Goal: Information Seeking & Learning: Learn about a topic

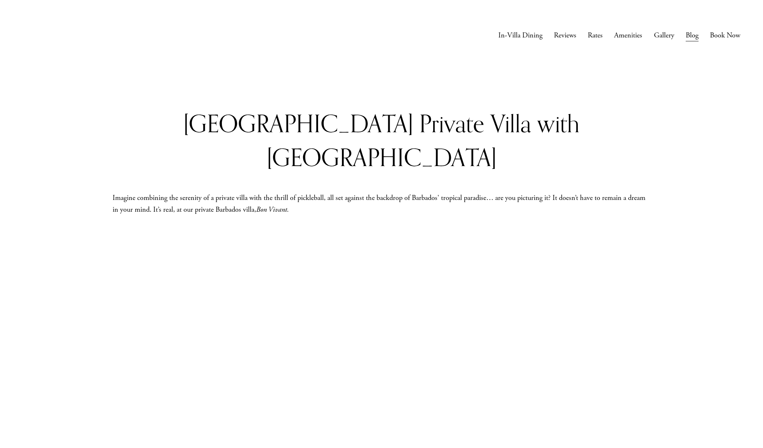
scroll to position [781, 0]
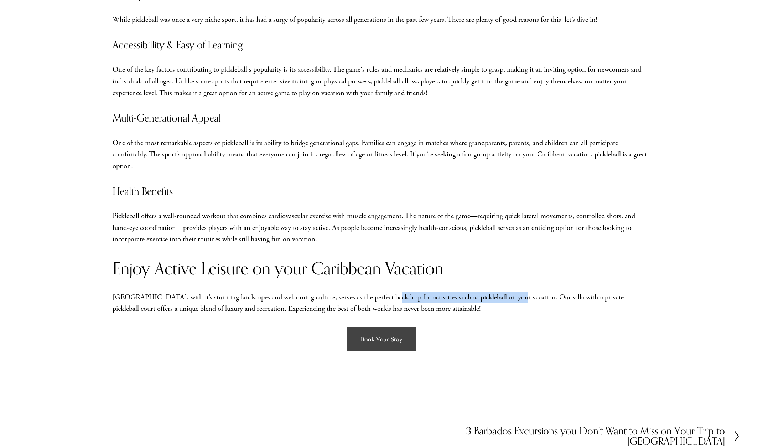
drag, startPoint x: 380, startPoint y: 264, endPoint x: 504, endPoint y: 264, distance: 123.9
click at [504, 291] on p "[GEOGRAPHIC_DATA], with it’s stunning landscapes and welcoming culture, serves …" at bounding box center [382, 302] width 538 height 23
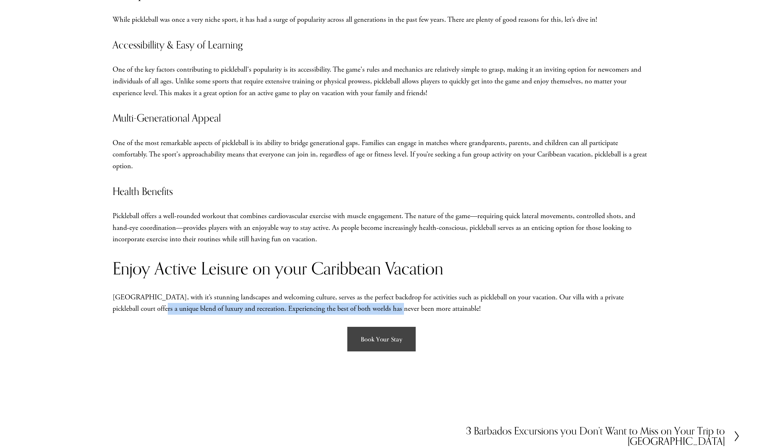
drag, startPoint x: 134, startPoint y: 276, endPoint x: 366, endPoint y: 285, distance: 232.4
click at [366, 285] on div "Private Villa with Pickleball Court in The Caribbean Why Pickleball While pickl…" at bounding box center [381, 89] width 550 height 463
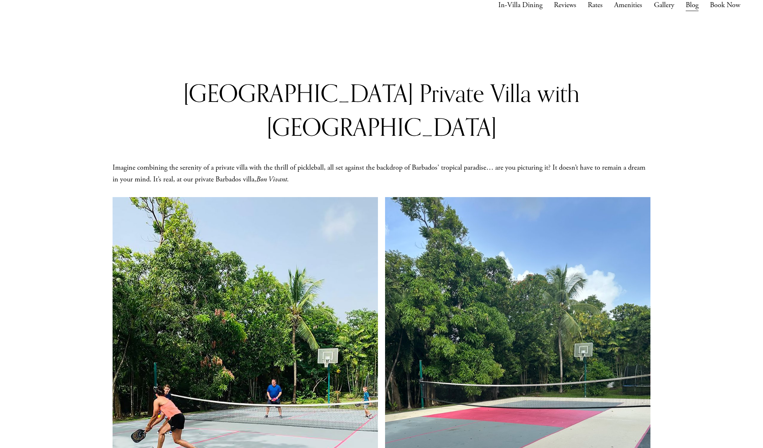
scroll to position [0, 0]
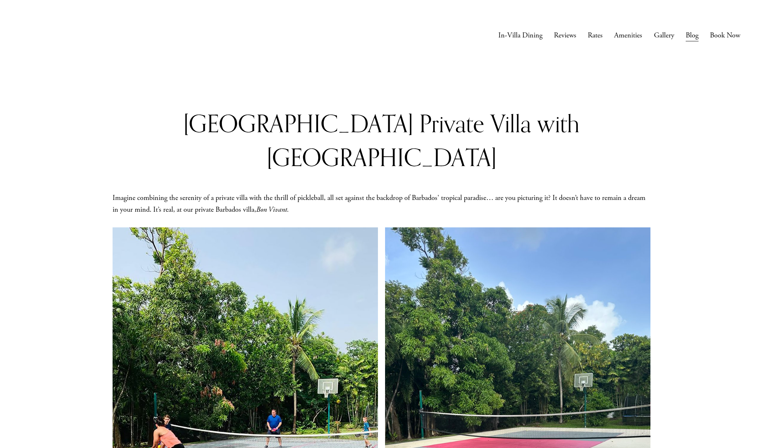
click at [665, 36] on link "Gallery" at bounding box center [664, 35] width 20 height 13
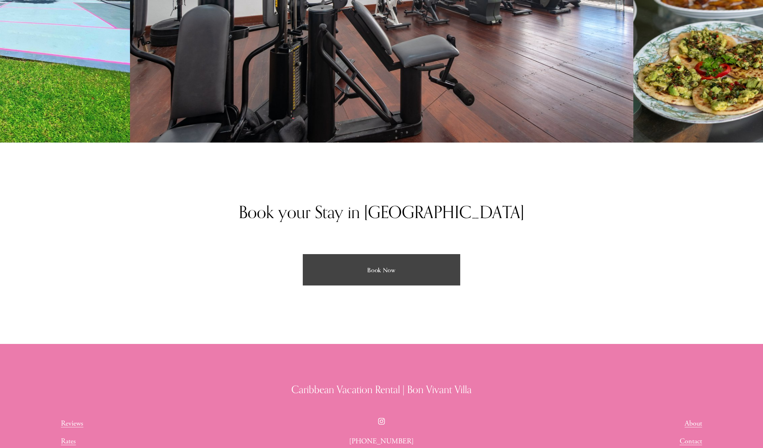
scroll to position [2137, 0]
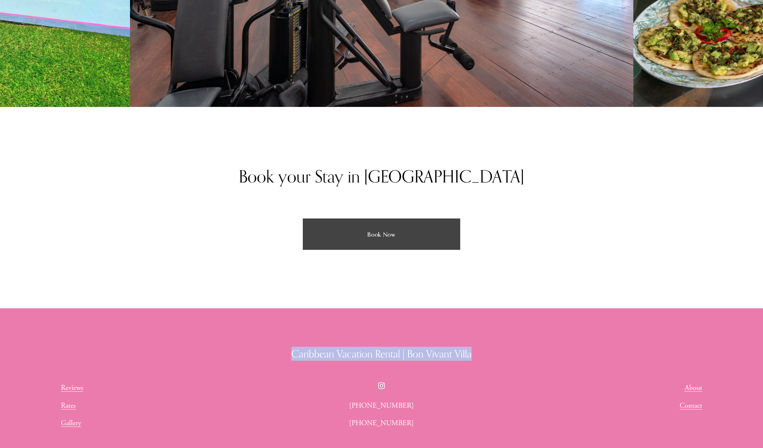
drag, startPoint x: 291, startPoint y: 355, endPoint x: 479, endPoint y: 360, distance: 187.4
click at [479, 360] on h3 "Caribbean Vacation Rental | Bon Vivant Villa" at bounding box center [381, 354] width 641 height 14
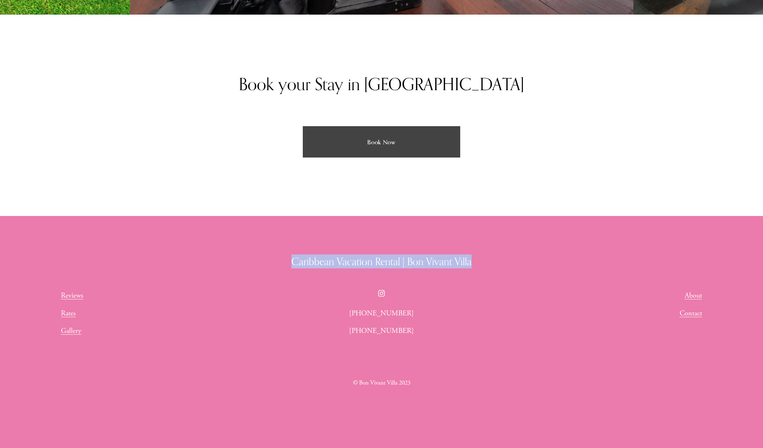
click at [74, 332] on link "Gallery" at bounding box center [71, 331] width 20 height 12
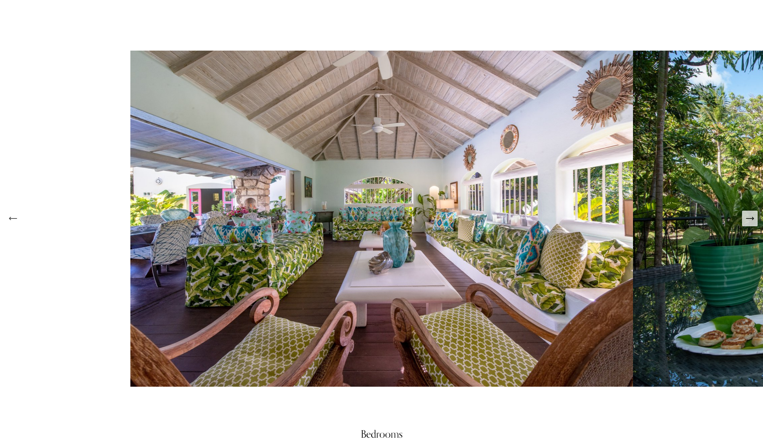
scroll to position [926, 0]
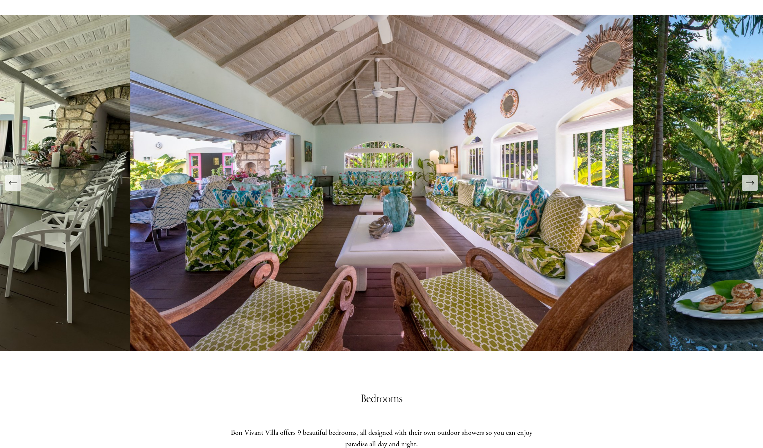
click at [750, 184] on icon "Next Slide" at bounding box center [750, 183] width 10 height 10
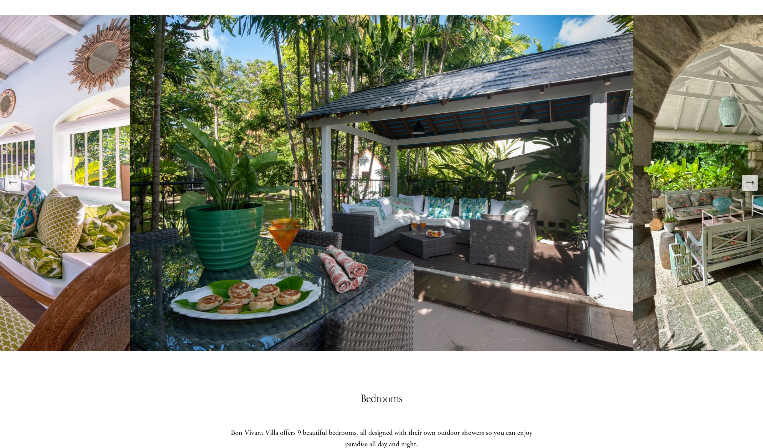
click at [750, 184] on icon "Next Slide" at bounding box center [750, 183] width 10 height 10
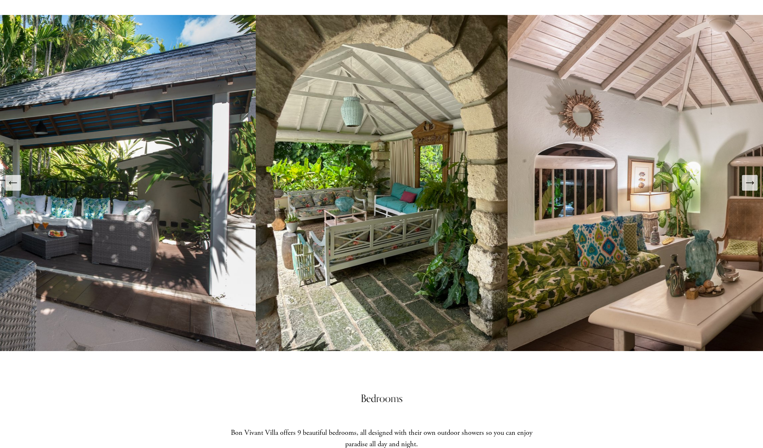
click at [750, 184] on icon "Next Slide" at bounding box center [750, 183] width 10 height 10
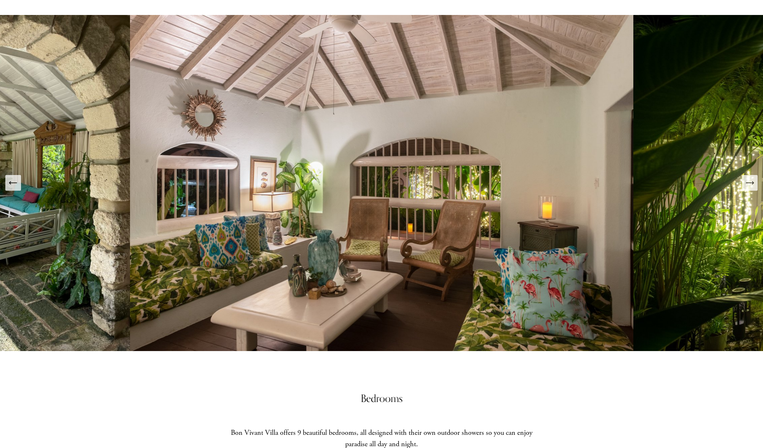
click at [750, 184] on icon "Next Slide" at bounding box center [750, 183] width 10 height 10
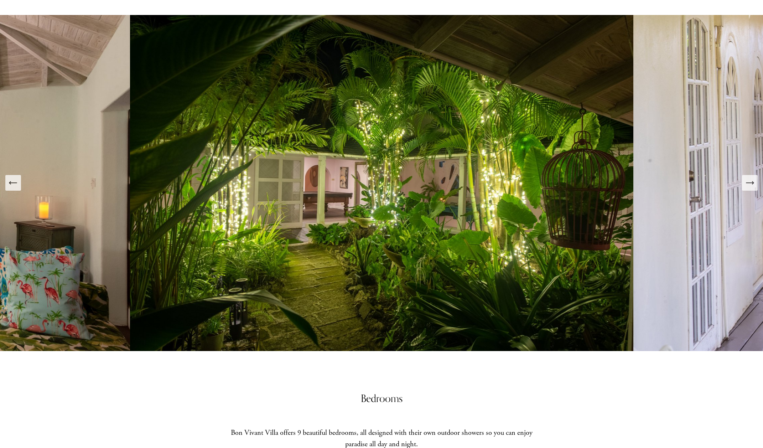
click at [750, 184] on icon "Next Slide" at bounding box center [750, 183] width 10 height 10
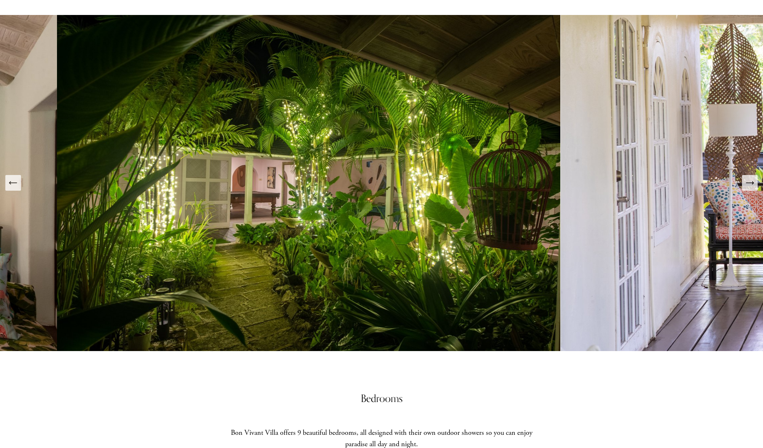
click at [750, 184] on icon "Next Slide" at bounding box center [750, 183] width 10 height 10
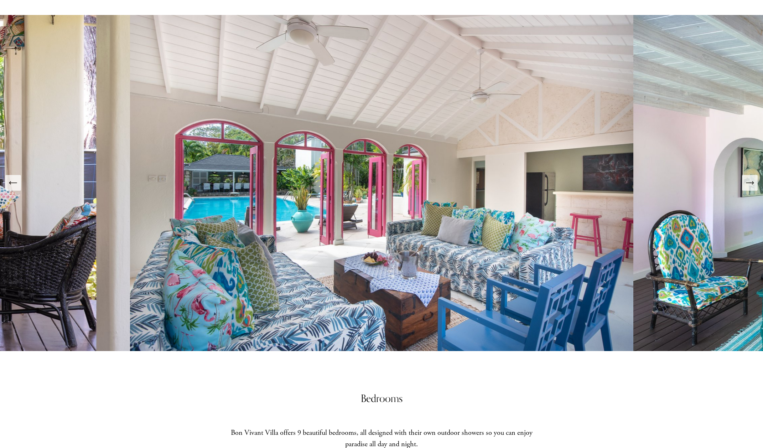
click at [750, 184] on icon "Next Slide" at bounding box center [750, 183] width 10 height 10
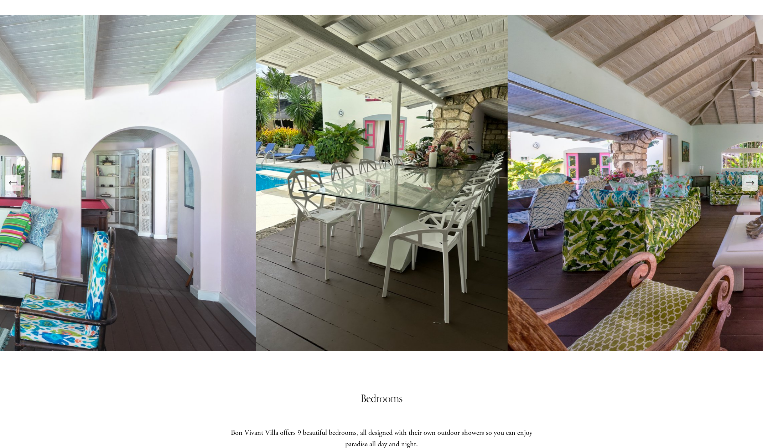
click at [750, 184] on icon "Next Slide" at bounding box center [750, 183] width 10 height 10
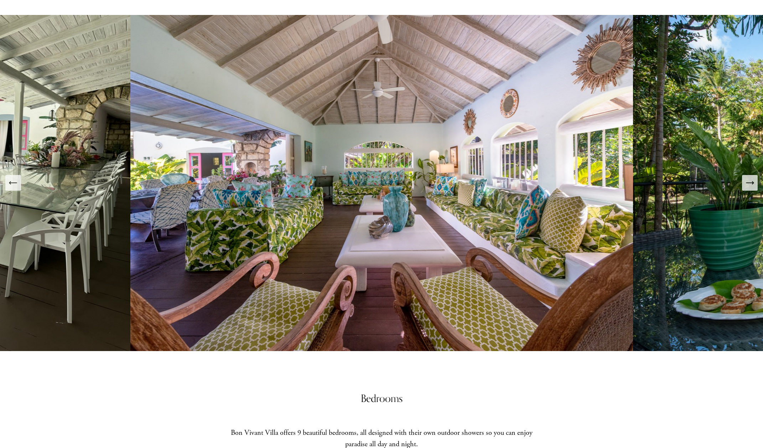
click at [750, 184] on icon "Next Slide" at bounding box center [750, 183] width 10 height 10
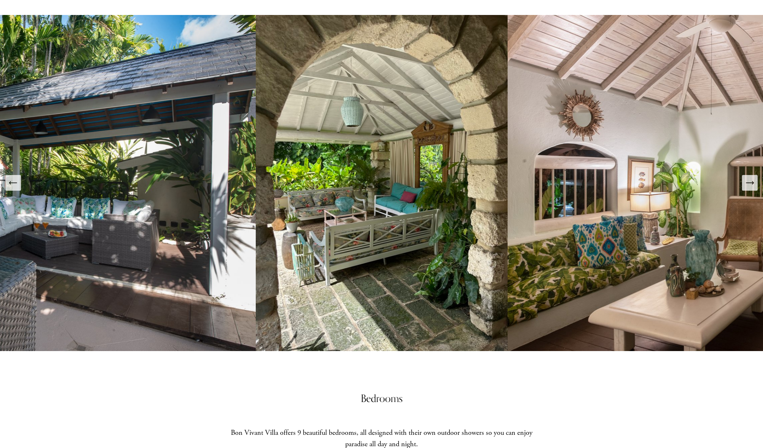
click at [750, 184] on icon "Next Slide" at bounding box center [750, 183] width 10 height 10
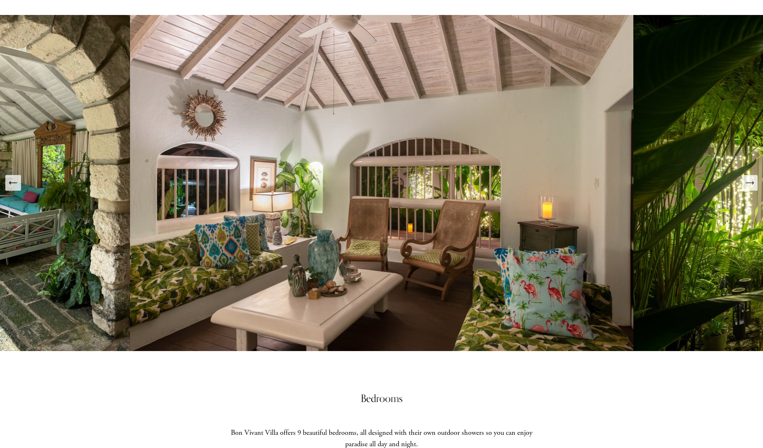
click at [750, 184] on icon "Next Slide" at bounding box center [750, 183] width 10 height 10
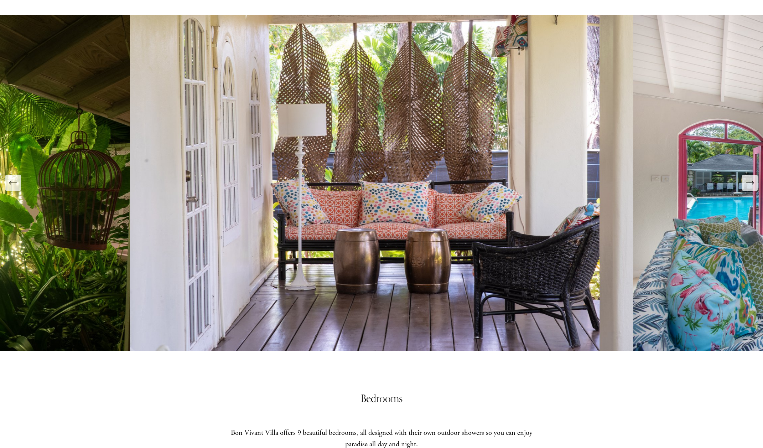
click at [750, 184] on icon "Next Slide" at bounding box center [750, 183] width 10 height 10
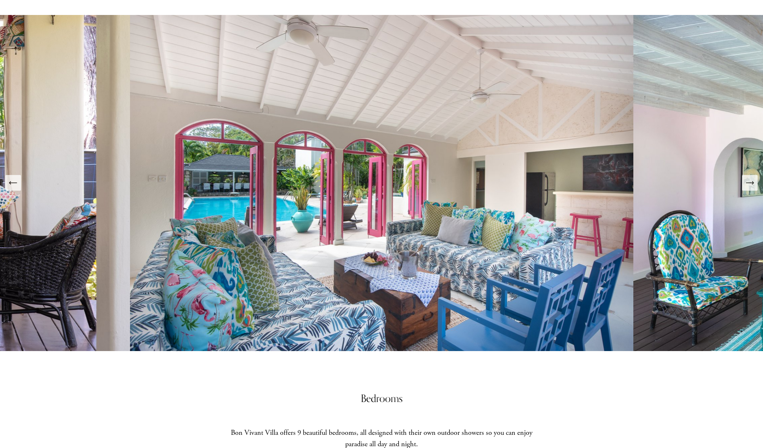
click at [750, 184] on icon "Next Slide" at bounding box center [750, 183] width 10 height 10
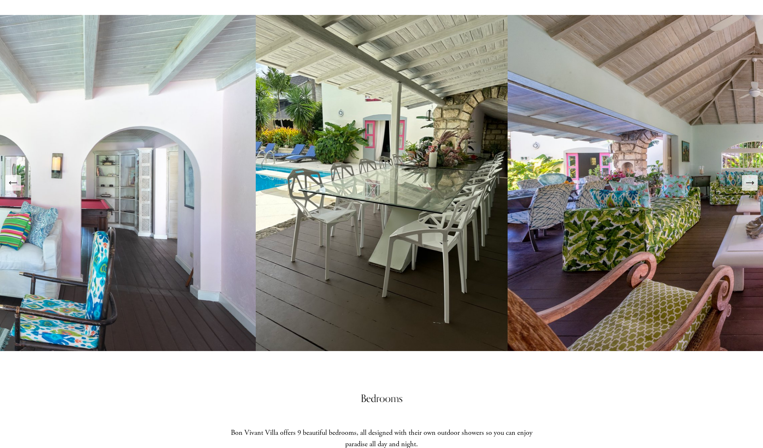
click at [750, 184] on icon "Next Slide" at bounding box center [750, 183] width 10 height 10
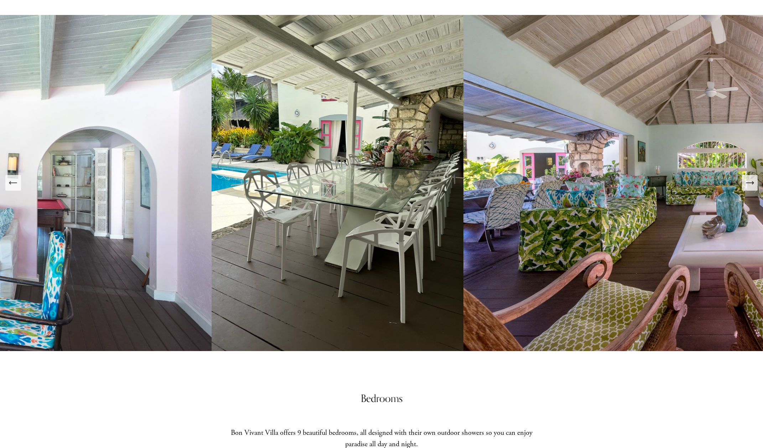
click at [750, 184] on icon "Next Slide" at bounding box center [750, 183] width 10 height 10
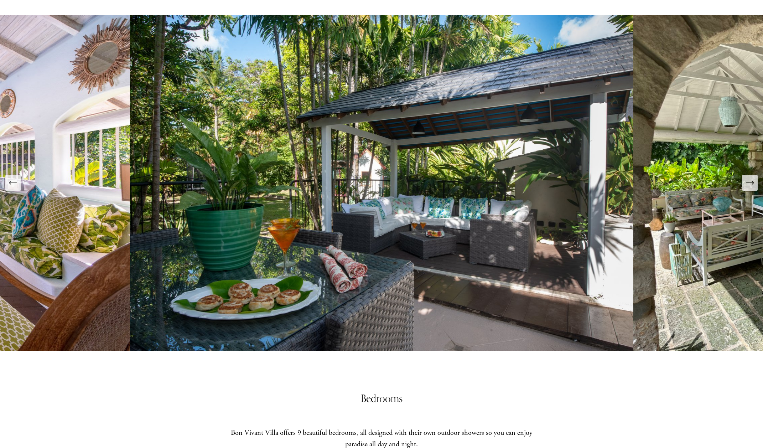
click at [750, 184] on icon "Next Slide" at bounding box center [750, 183] width 10 height 10
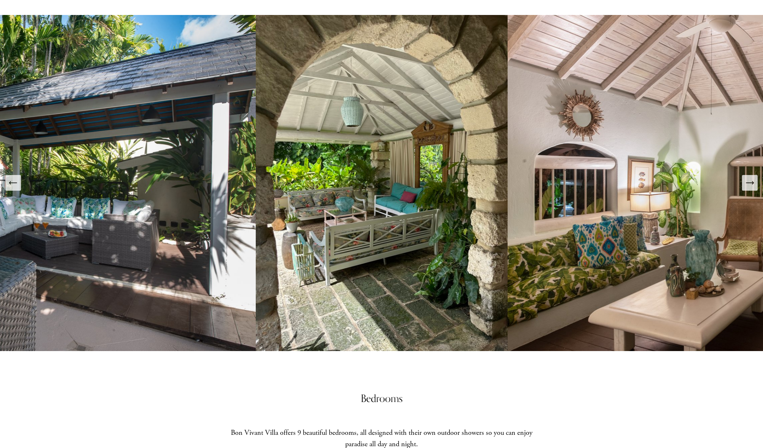
click at [750, 184] on icon "Next Slide" at bounding box center [750, 183] width 10 height 10
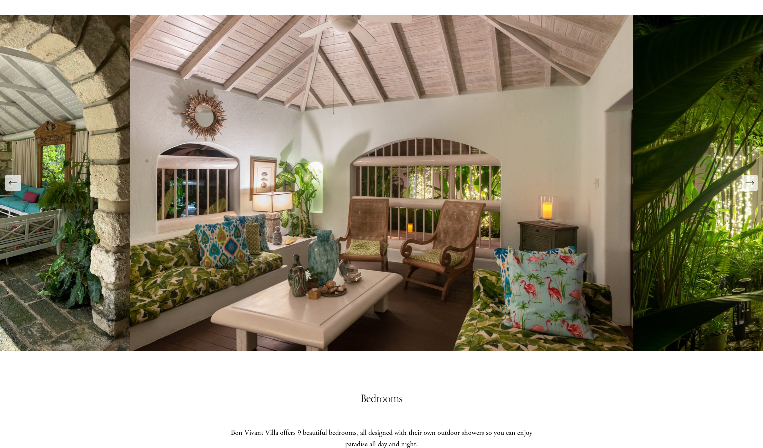
click at [750, 184] on icon "Next Slide" at bounding box center [750, 183] width 10 height 10
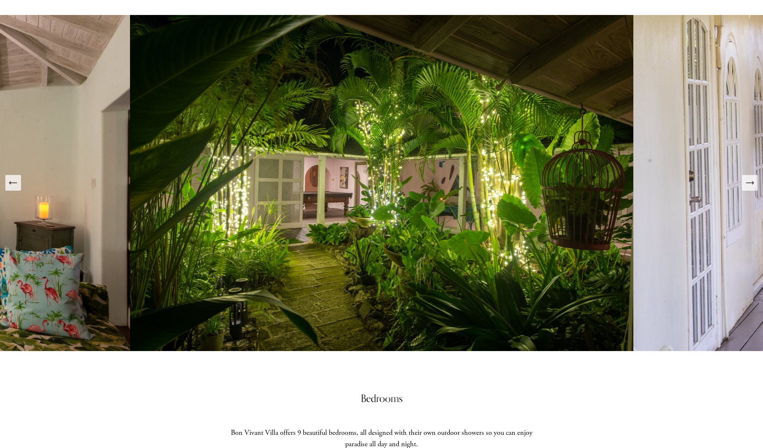
click at [750, 184] on icon "Next Slide" at bounding box center [750, 183] width 10 height 10
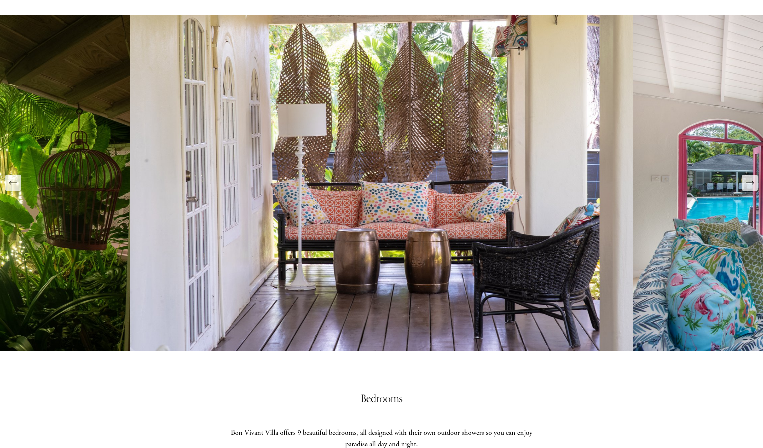
click at [750, 184] on icon "Next Slide" at bounding box center [750, 183] width 10 height 10
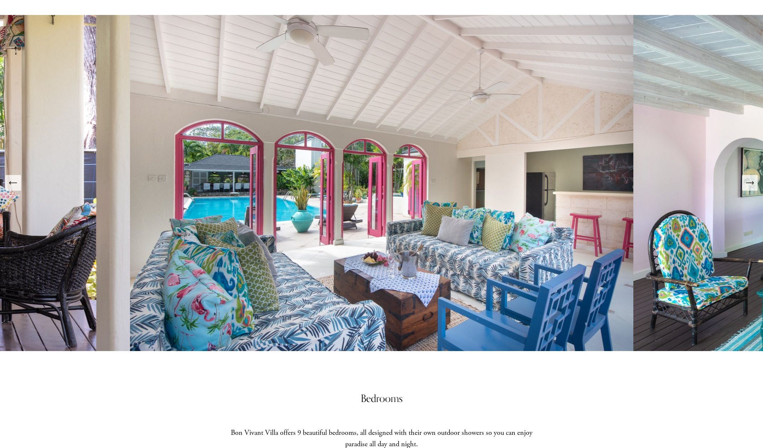
click at [750, 184] on icon "Next Slide" at bounding box center [750, 183] width 10 height 10
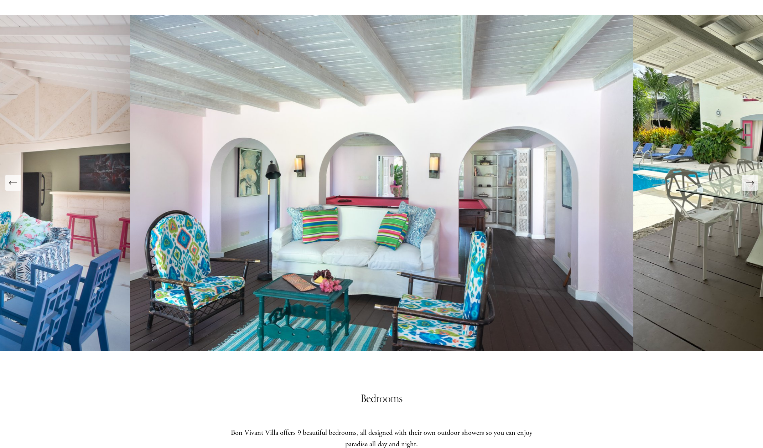
click at [750, 184] on icon "Next Slide" at bounding box center [750, 183] width 10 height 10
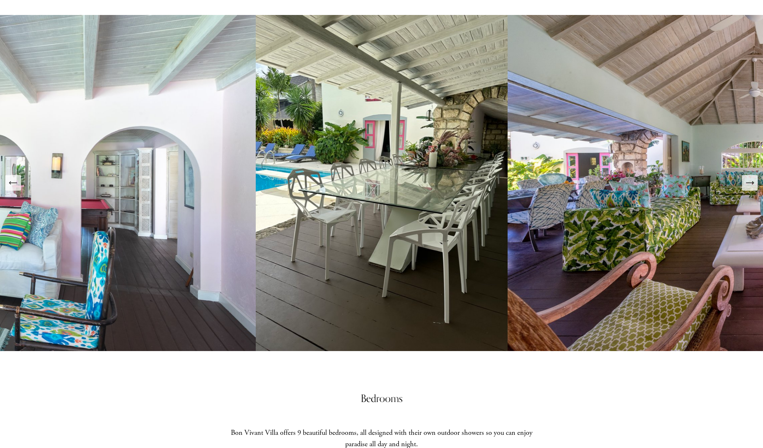
click at [750, 184] on icon "Next Slide" at bounding box center [750, 183] width 10 height 10
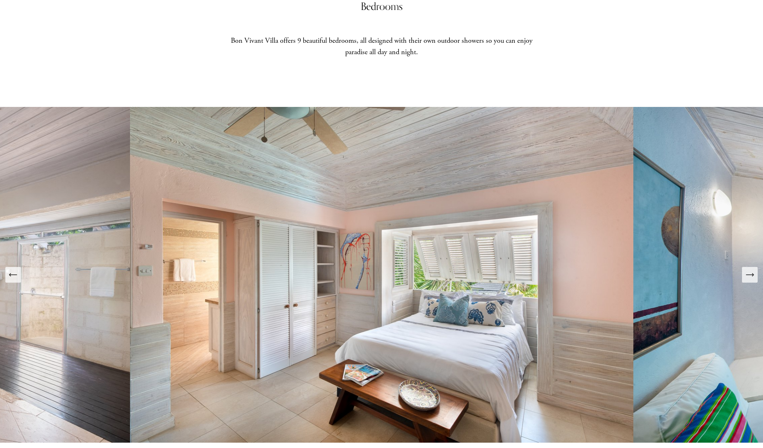
scroll to position [1353, 0]
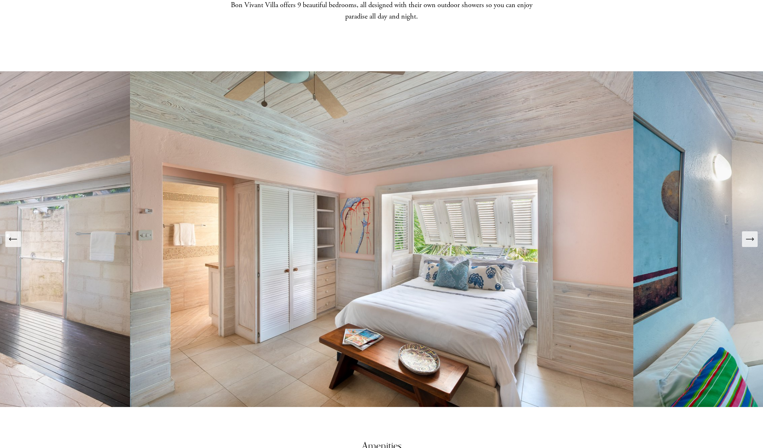
click at [749, 242] on icon "Next Slide" at bounding box center [750, 239] width 10 height 10
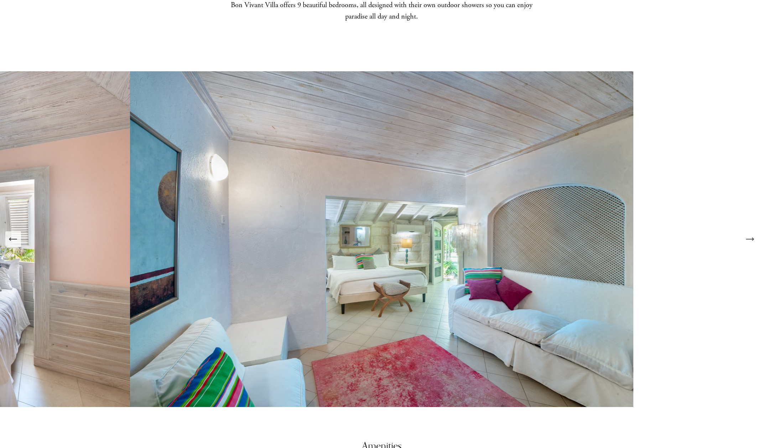
click at [749, 242] on icon "Next Slide" at bounding box center [750, 239] width 10 height 10
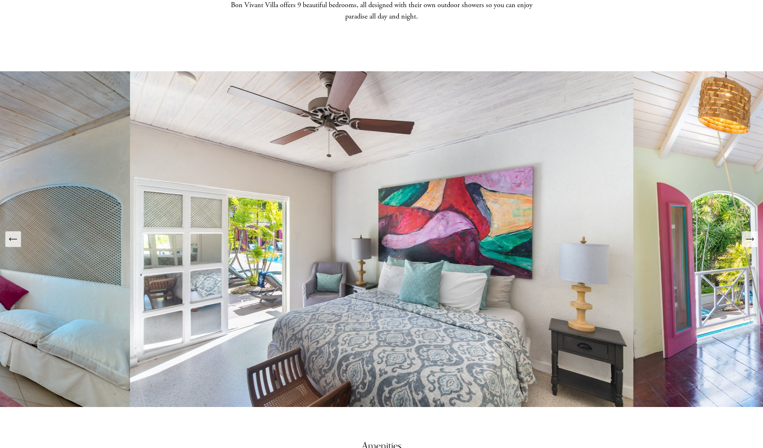
click at [749, 242] on icon "Next Slide" at bounding box center [750, 239] width 10 height 10
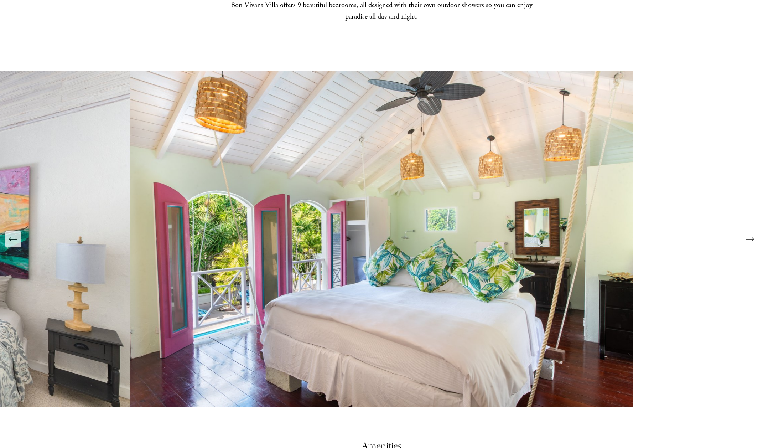
click at [749, 242] on icon "Next Slide" at bounding box center [750, 239] width 10 height 10
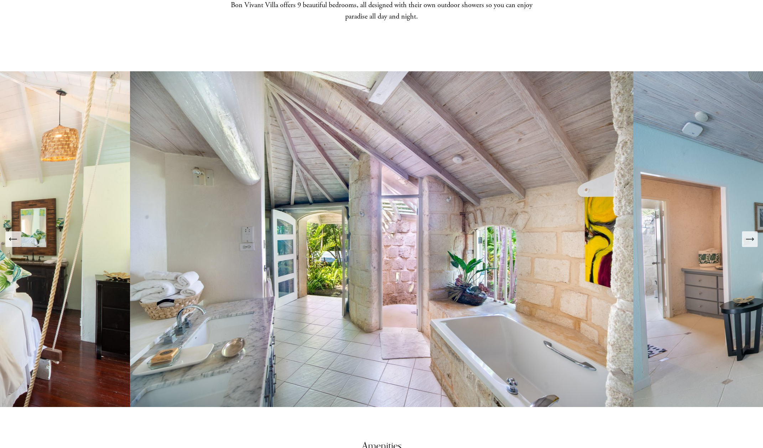
click at [749, 242] on icon "Next Slide" at bounding box center [750, 239] width 10 height 10
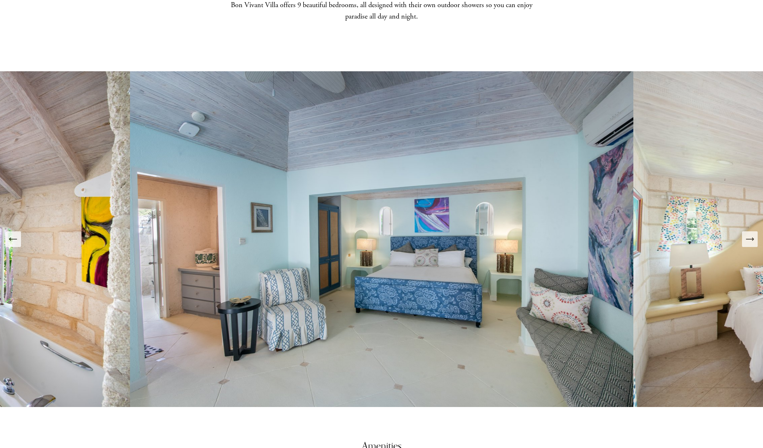
click at [749, 242] on icon "Next Slide" at bounding box center [750, 239] width 10 height 10
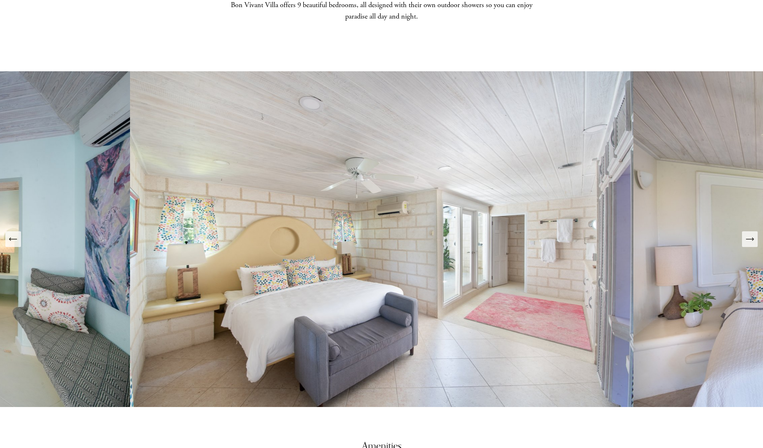
click at [749, 242] on icon "Next Slide" at bounding box center [750, 239] width 10 height 10
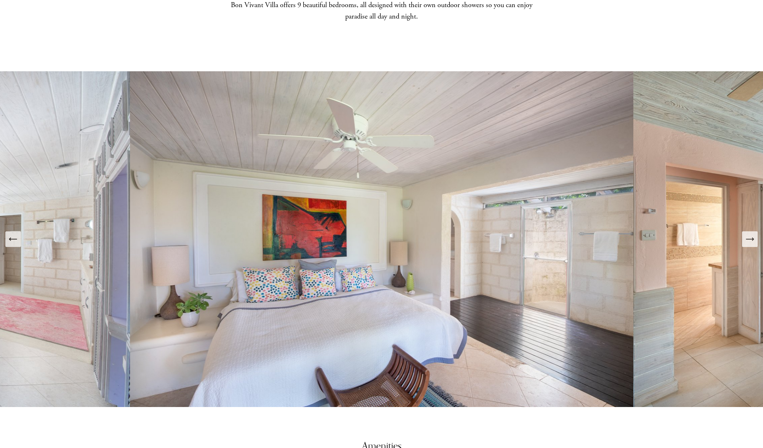
click at [749, 242] on icon "Next Slide" at bounding box center [750, 239] width 10 height 10
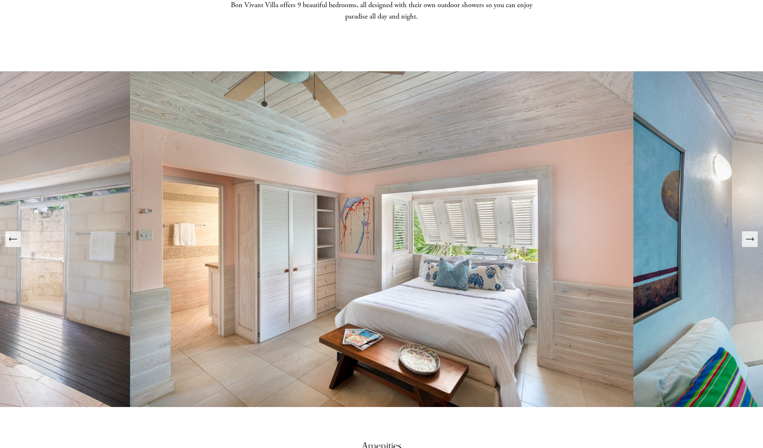
click at [749, 242] on icon "Next Slide" at bounding box center [750, 239] width 10 height 10
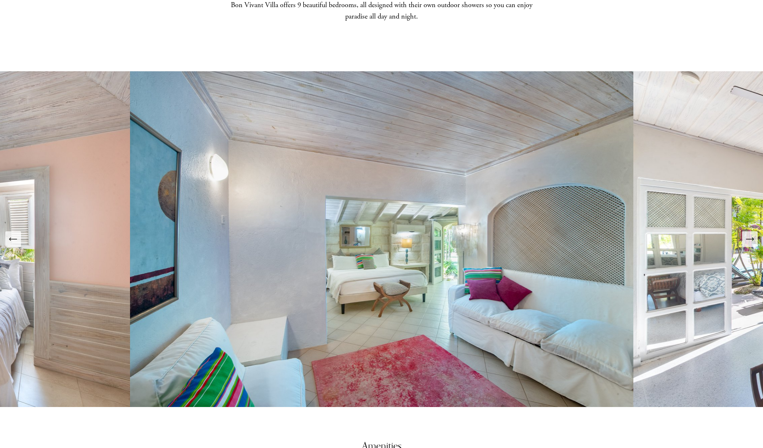
click at [749, 242] on icon "Next Slide" at bounding box center [750, 239] width 10 height 10
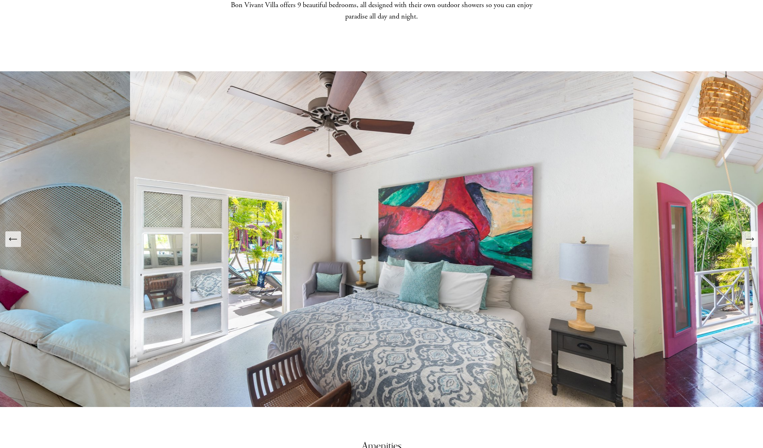
click at [749, 242] on icon "Next Slide" at bounding box center [750, 239] width 10 height 10
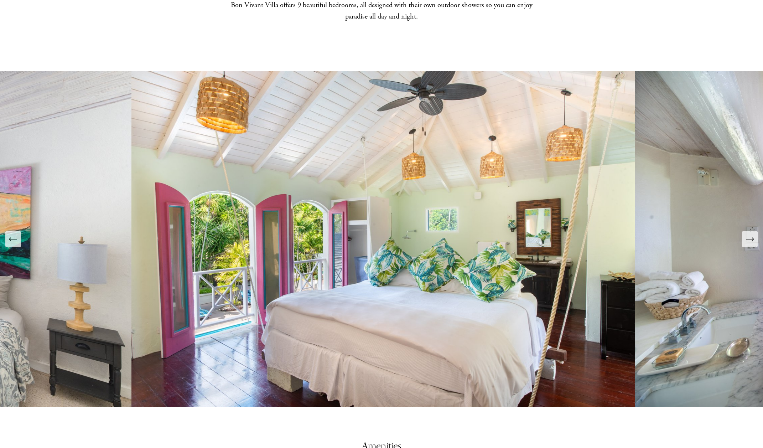
click at [749, 242] on icon "Next Slide" at bounding box center [750, 239] width 10 height 10
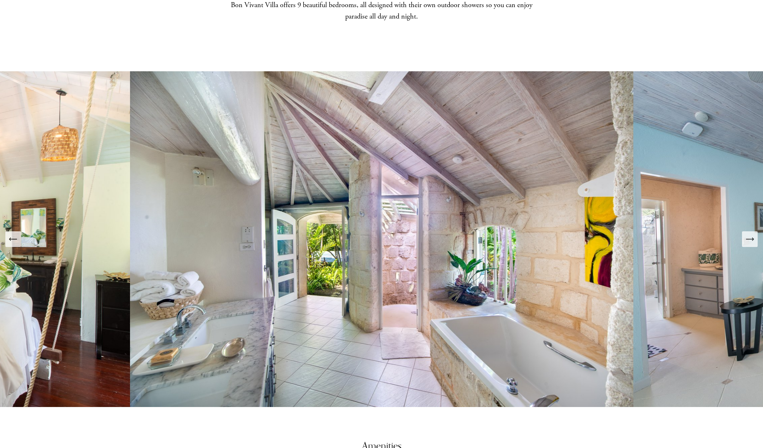
click at [749, 242] on icon "Next Slide" at bounding box center [750, 239] width 10 height 10
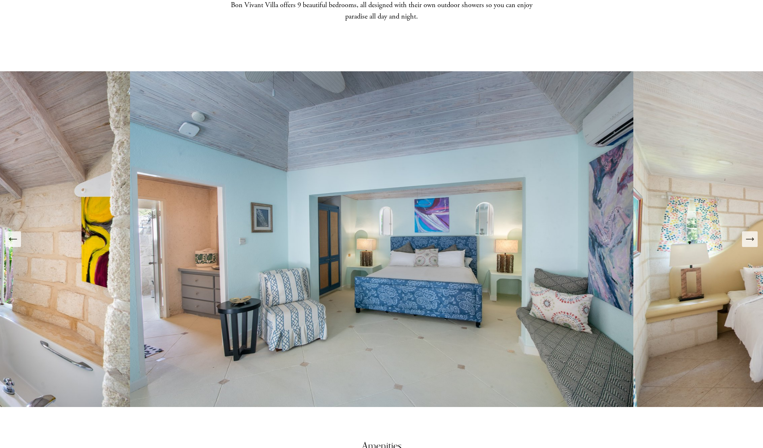
click at [749, 242] on icon "Next Slide" at bounding box center [750, 239] width 10 height 10
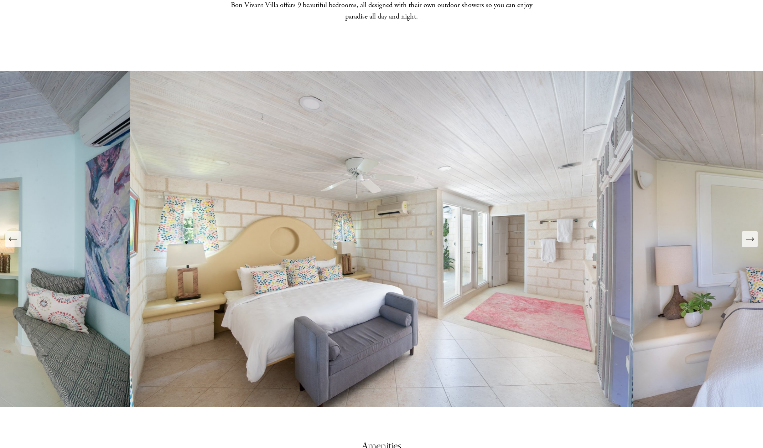
click at [749, 242] on icon "Next Slide" at bounding box center [750, 239] width 10 height 10
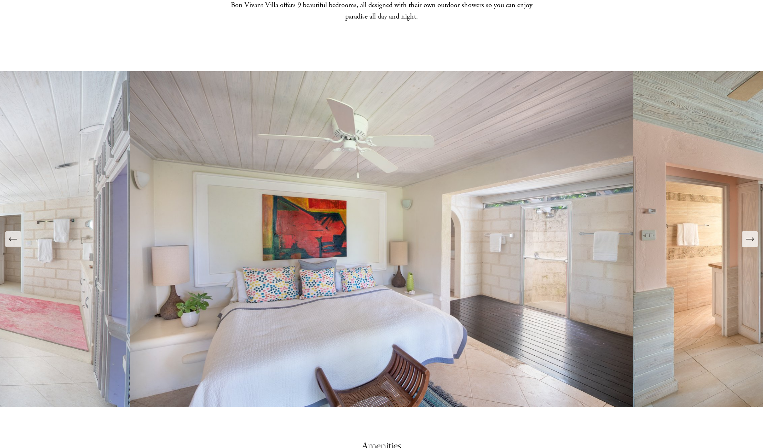
click at [749, 242] on icon "Next Slide" at bounding box center [750, 239] width 10 height 10
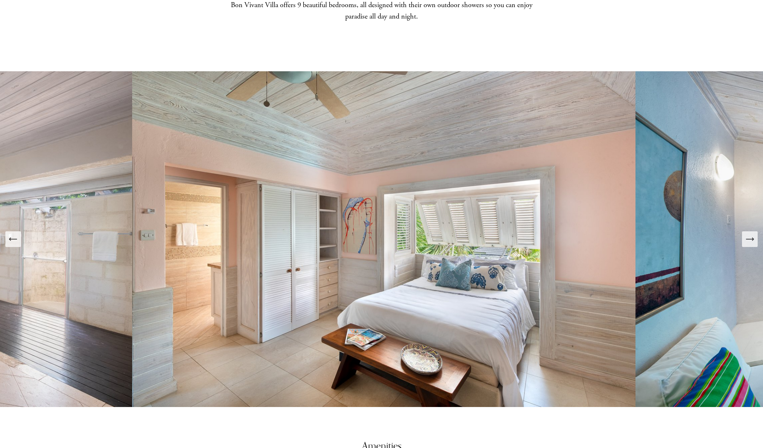
click at [749, 242] on icon "Next Slide" at bounding box center [750, 239] width 10 height 10
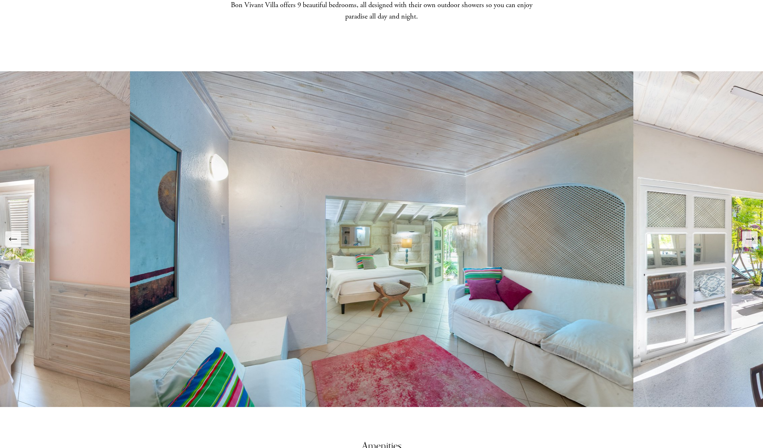
click at [749, 242] on icon "Next Slide" at bounding box center [750, 239] width 10 height 10
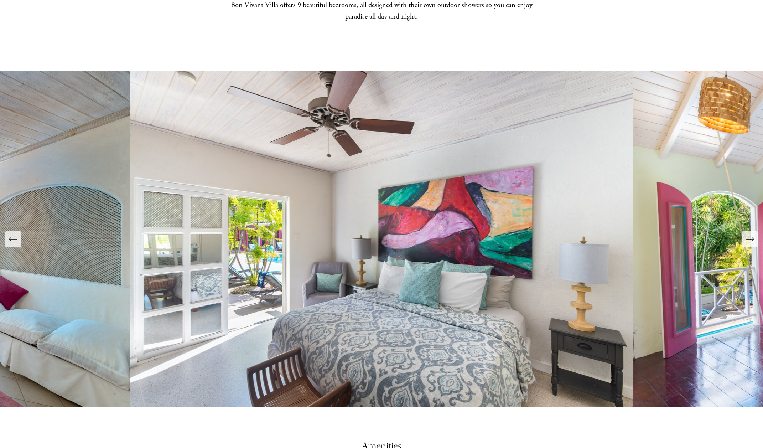
click at [749, 242] on icon "Next Slide" at bounding box center [750, 239] width 10 height 10
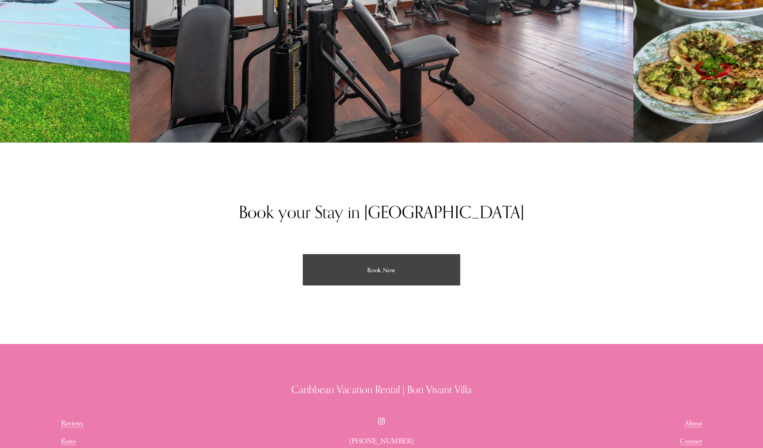
scroll to position [2137, 0]
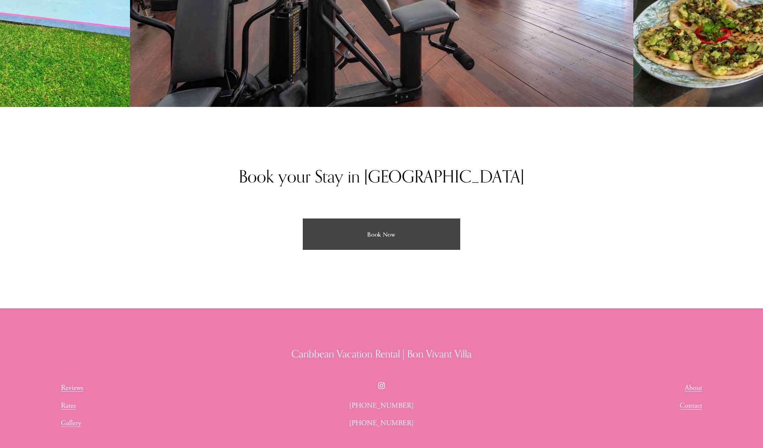
click at [67, 407] on link "Rates" at bounding box center [68, 406] width 15 height 12
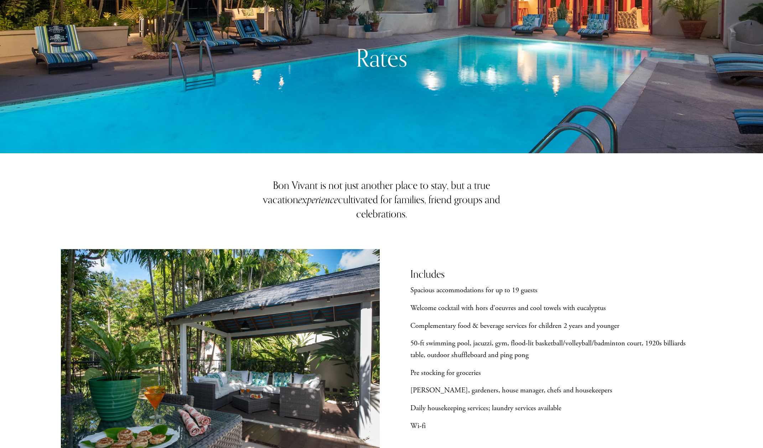
scroll to position [178, 0]
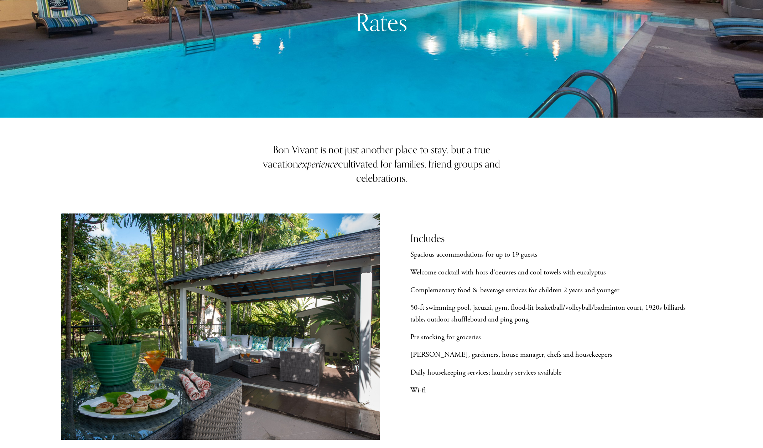
drag, startPoint x: 288, startPoint y: 165, endPoint x: 528, endPoint y: 163, distance: 240.4
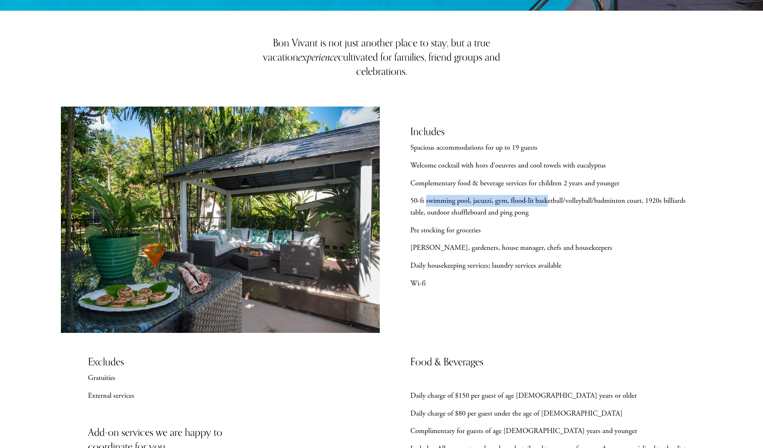
drag, startPoint x: 425, startPoint y: 203, endPoint x: 548, endPoint y: 199, distance: 122.9
click at [548, 199] on p "50-ft swimming pool, jacuzzi, gym, flood-lit basketball/volleyball/badminton co…" at bounding box center [556, 206] width 292 height 23
click at [507, 213] on p "50-ft swimming pool, jacuzzi, gym, flood-lit basketball/volleyball/badminton co…" at bounding box center [556, 206] width 292 height 23
drag, startPoint x: 512, startPoint y: 202, endPoint x: 645, endPoint y: 196, distance: 133.3
click at [645, 196] on p "50-ft swimming pool, jacuzzi, gym, flood-lit basketball/volleyball/badminton co…" at bounding box center [556, 206] width 292 height 23
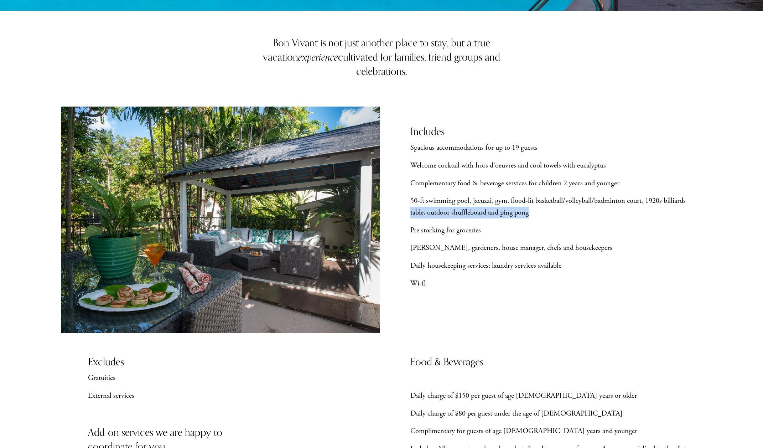
drag, startPoint x: 408, startPoint y: 213, endPoint x: 530, endPoint y: 211, distance: 121.5
click at [530, 211] on div "Bon Vivant is not just another place to stay, but a true vacation experience cu…" at bounding box center [381, 361] width 763 height 651
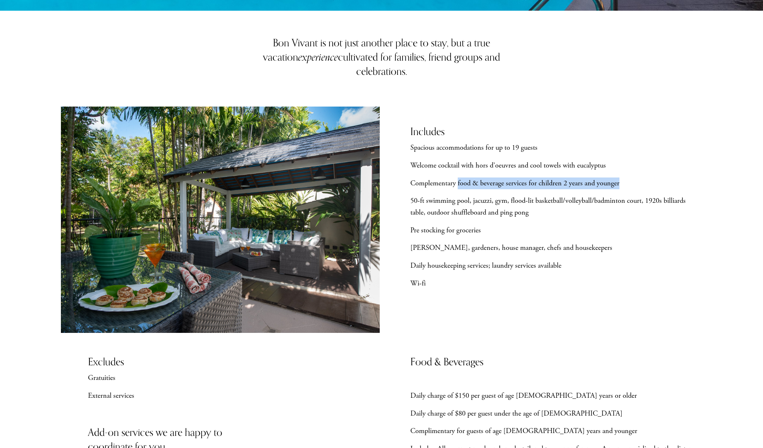
drag, startPoint x: 457, startPoint y: 184, endPoint x: 620, endPoint y: 178, distance: 162.9
click at [620, 178] on p "Complementary food & beverage services for children 2 years and younger" at bounding box center [556, 183] width 292 height 12
drag, startPoint x: 441, startPoint y: 144, endPoint x: 534, endPoint y: 144, distance: 93.3
click at [534, 144] on div "Includes" at bounding box center [488, 139] width 157 height 31
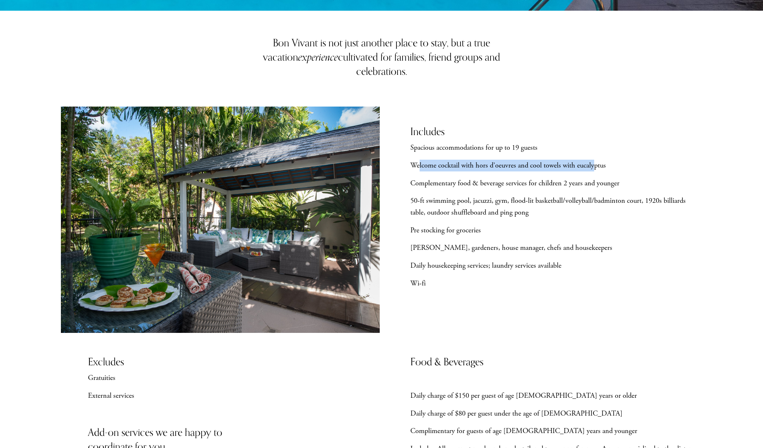
drag, startPoint x: 420, startPoint y: 168, endPoint x: 596, endPoint y: 163, distance: 175.6
click at [596, 163] on p "Welcome cocktail with hors d’oeuvres and cool towels with eucalyptus" at bounding box center [556, 166] width 292 height 12
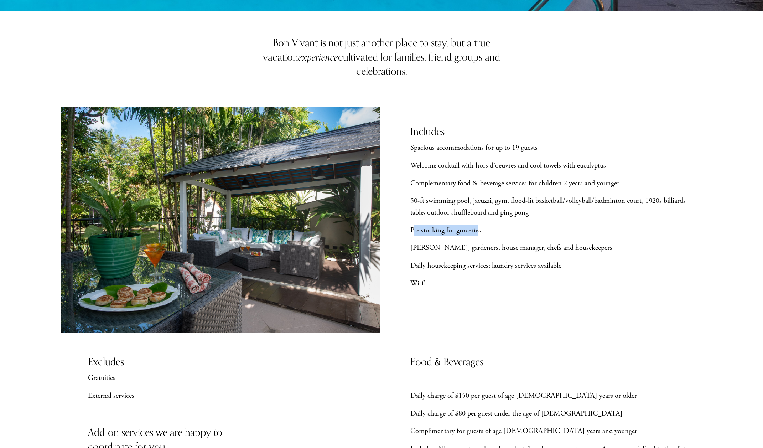
drag, startPoint x: 419, startPoint y: 229, endPoint x: 478, endPoint y: 225, distance: 58.8
click at [478, 225] on p "Pre stocking for groceries" at bounding box center [556, 230] width 292 height 12
drag, startPoint x: 413, startPoint y: 251, endPoint x: 570, endPoint y: 246, distance: 157.1
click at [570, 246] on p "Butler, gardeners, house manager, chefs and housekeepers" at bounding box center [556, 248] width 292 height 12
drag, startPoint x: 415, startPoint y: 266, endPoint x: 569, endPoint y: 262, distance: 154.2
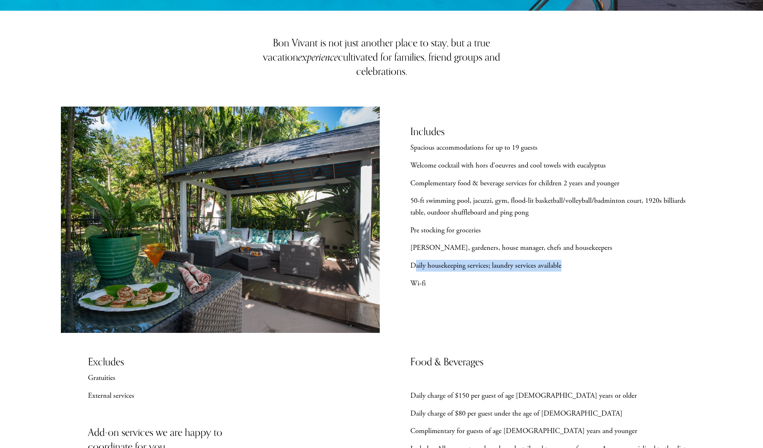
click at [569, 262] on p "Daily housekeeping services; laundry services available" at bounding box center [556, 266] width 292 height 12
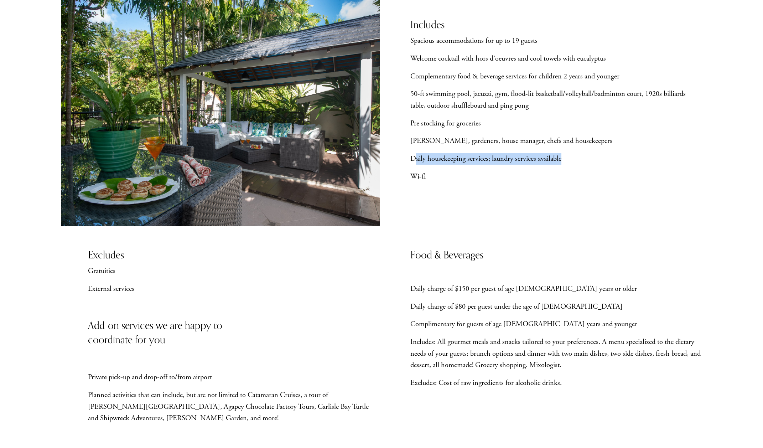
scroll to position [427, 0]
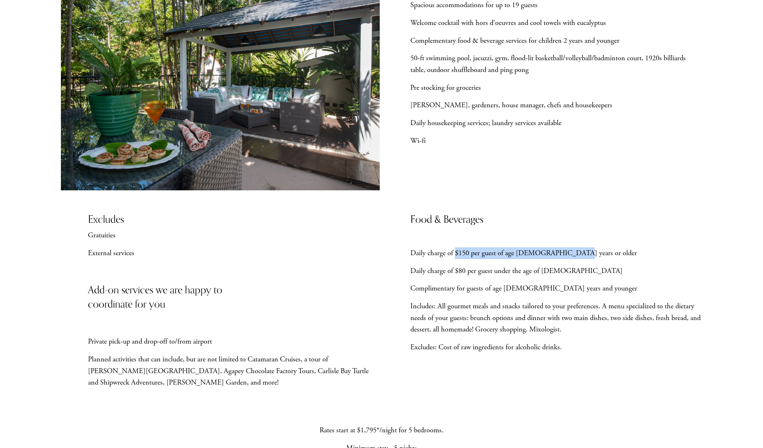
drag, startPoint x: 454, startPoint y: 252, endPoint x: 569, endPoint y: 249, distance: 115.4
click at [569, 249] on p "Daily charge of $150 per guest of age 10 years or older" at bounding box center [556, 253] width 292 height 12
drag, startPoint x: 453, startPoint y: 273, endPoint x: 555, endPoint y: 269, distance: 101.9
click at [555, 269] on p "Daily charge of $80 per guest under the age of 10" at bounding box center [556, 271] width 292 height 12
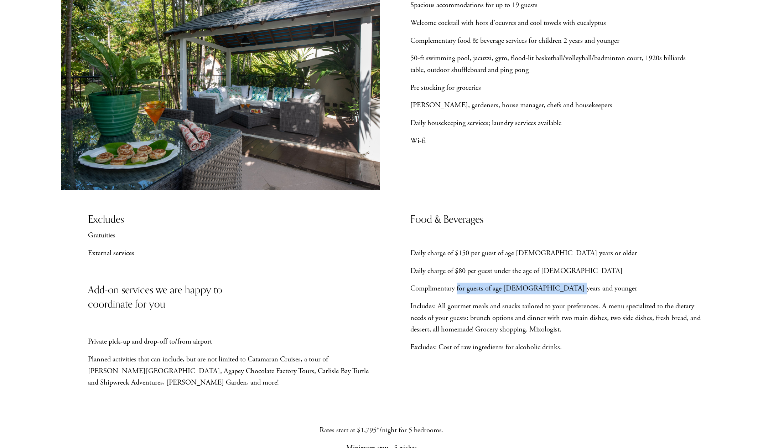
drag, startPoint x: 457, startPoint y: 291, endPoint x: 563, endPoint y: 286, distance: 105.9
click at [563, 286] on p "Complimentary for guests of age 2 years and younger" at bounding box center [556, 288] width 292 height 12
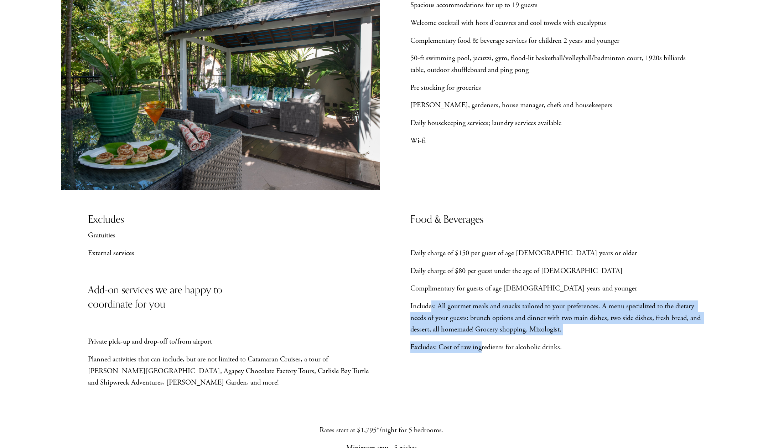
drag, startPoint x: 432, startPoint y: 308, endPoint x: 472, endPoint y: 344, distance: 54.0
click at [482, 338] on div "Daily charge of $150 per guest of age 10 years or older Daily charge of $80 per…" at bounding box center [556, 308] width 292 height 123
click at [435, 347] on p "Excludes: Cost of raw ingredients for alcoholic drinks." at bounding box center [556, 347] width 292 height 12
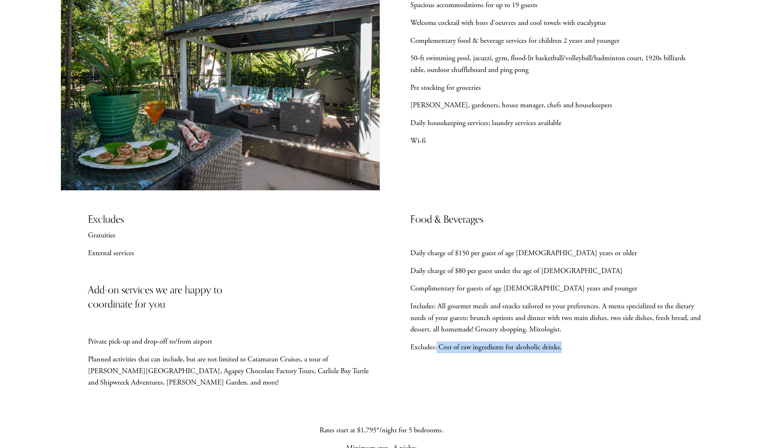
drag, startPoint x: 436, startPoint y: 347, endPoint x: 566, endPoint y: 344, distance: 129.3
click at [566, 344] on p "Excludes: Cost of raw ingredients for alcoholic drinks." at bounding box center [556, 347] width 292 height 12
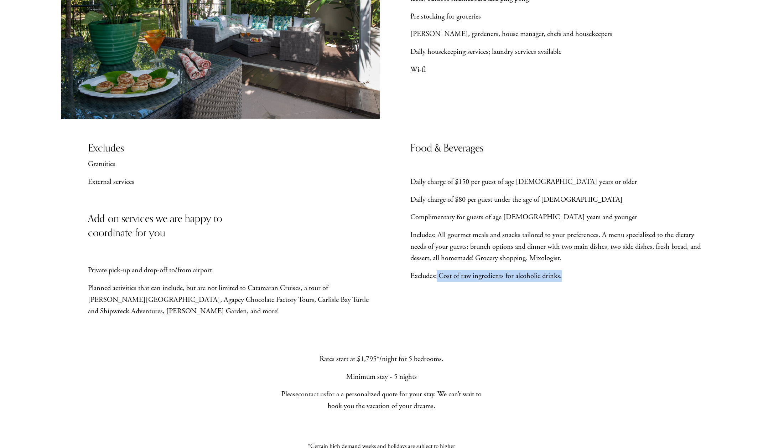
scroll to position [534, 0]
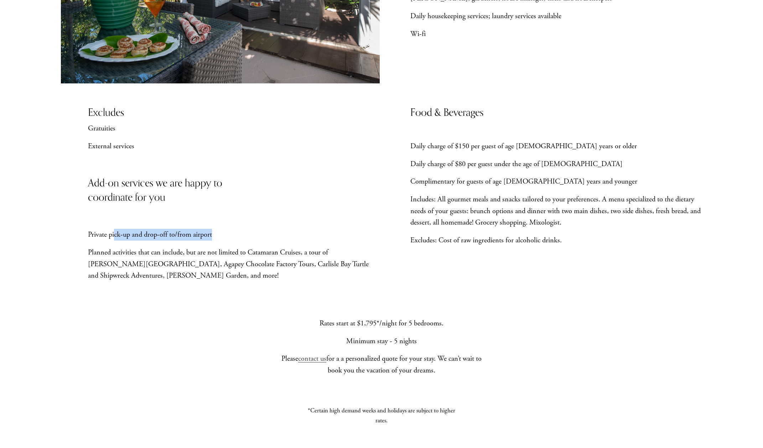
drag, startPoint x: 114, startPoint y: 235, endPoint x: 228, endPoint y: 234, distance: 114.3
click at [228, 234] on p "Private pick-up and drop-off to/from airport" at bounding box center [234, 235] width 292 height 12
click at [194, 259] on p "Planned activities that can include, but are not limited to Catamaran Cruises, …" at bounding box center [234, 263] width 292 height 35
drag, startPoint x: 120, startPoint y: 268, endPoint x: 182, endPoint y: 266, distance: 62.0
click at [182, 266] on p "Planned activities that can include, but are not limited to Catamaran Cruises, …" at bounding box center [234, 263] width 292 height 35
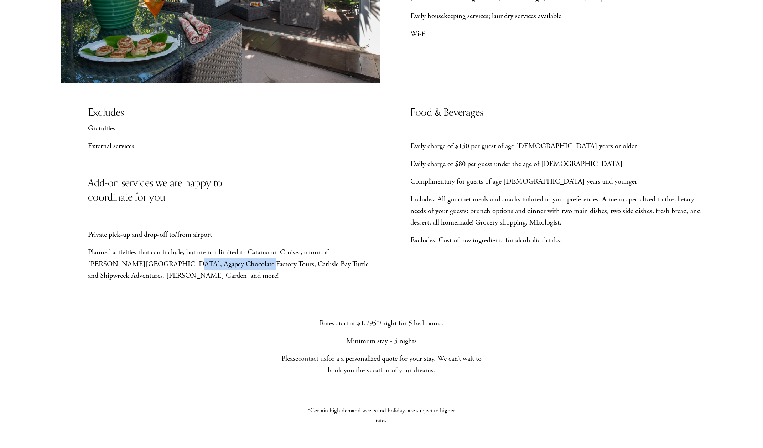
drag, startPoint x: 317, startPoint y: 323, endPoint x: 445, endPoint y: 317, distance: 127.6
click at [445, 317] on p "Rates start at $1,795*/night for 5 bedrooms." at bounding box center [381, 323] width 211 height 12
drag, startPoint x: 325, startPoint y: 364, endPoint x: 468, endPoint y: 361, distance: 142.5
click at [468, 361] on p "Please contact us for a a personalized quote for your stay. We can’t wait to bo…" at bounding box center [381, 364] width 211 height 23
drag, startPoint x: 337, startPoint y: 371, endPoint x: 436, endPoint y: 371, distance: 98.6
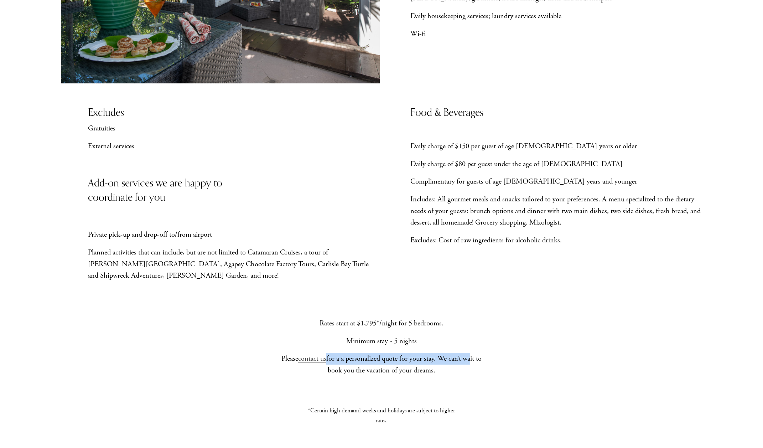
click at [436, 371] on p "Please contact us for a a personalized quote for your stay. We can’t wait to bo…" at bounding box center [381, 364] width 211 height 23
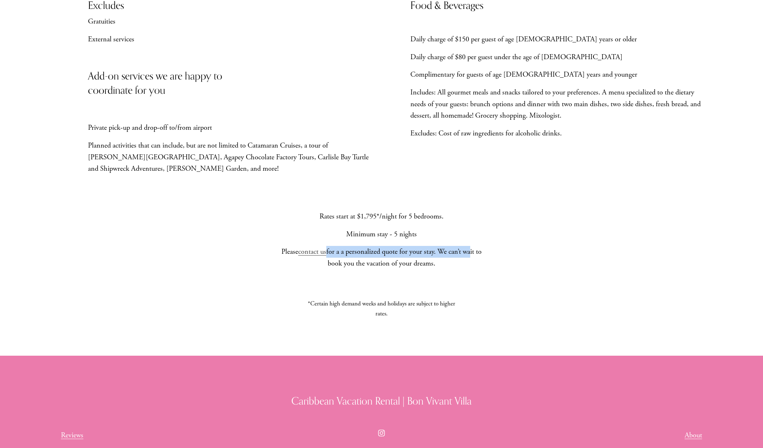
scroll to position [677, 0]
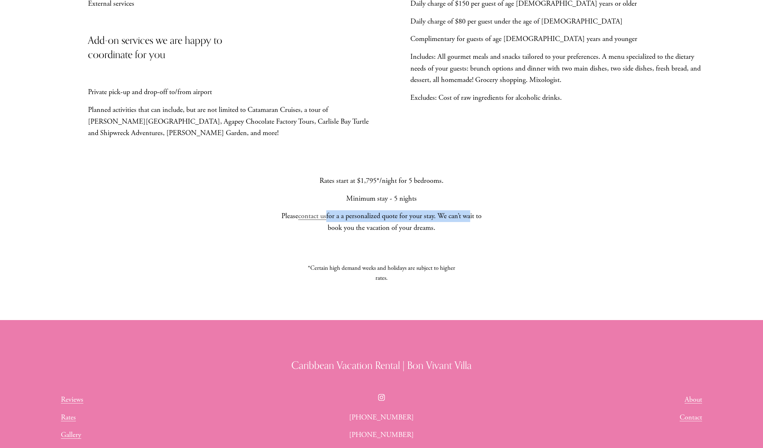
drag, startPoint x: 381, startPoint y: 182, endPoint x: 463, endPoint y: 181, distance: 81.9
click at [463, 181] on p "Rates start at $1,795*/night for 5 bedrooms." at bounding box center [381, 181] width 211 height 12
drag, startPoint x: 319, startPoint y: 181, endPoint x: 455, endPoint y: 179, distance: 135.7
click at [455, 179] on p "Rates start at $1,795*/night for 5 bedrooms." at bounding box center [381, 181] width 211 height 12
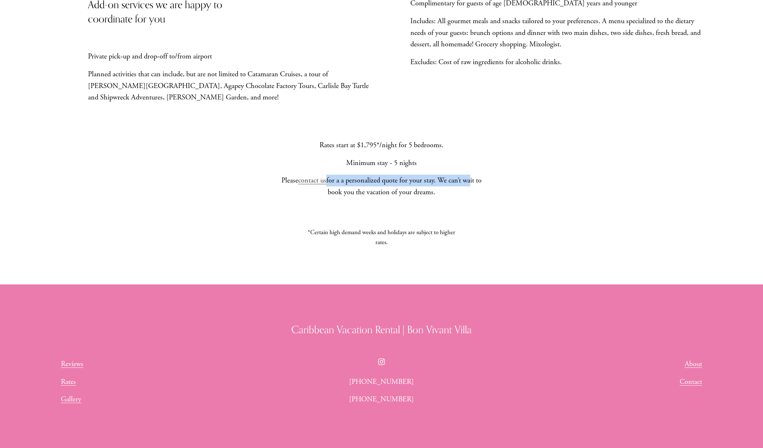
scroll to position [748, 0]
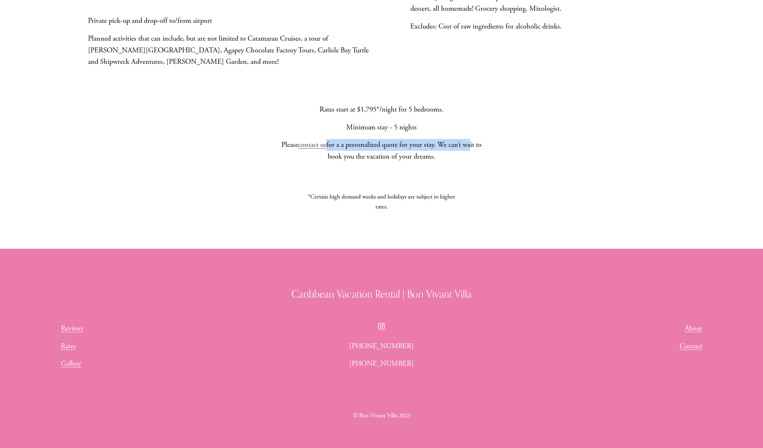
click at [69, 349] on link "Rates" at bounding box center [68, 346] width 15 height 12
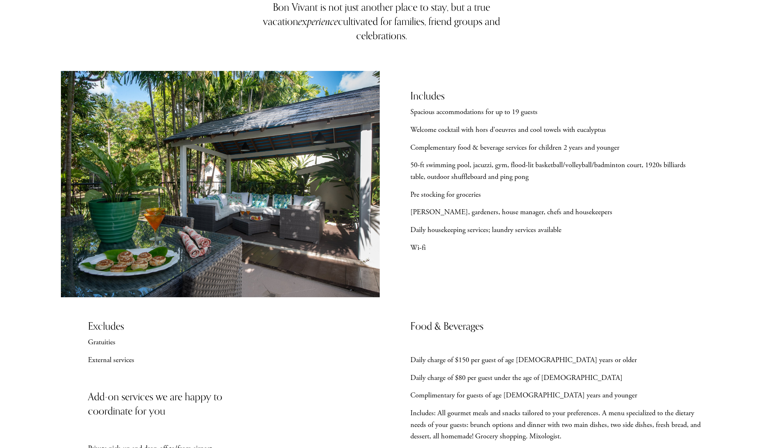
scroll to position [356, 0]
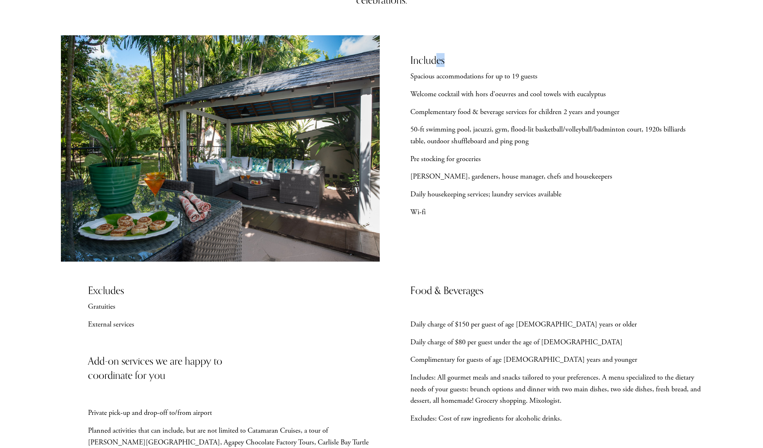
drag, startPoint x: 438, startPoint y: 77, endPoint x: 509, endPoint y: 77, distance: 70.9
click at [512, 76] on div "Includes" at bounding box center [488, 68] width 157 height 31
drag, startPoint x: 420, startPoint y: 94, endPoint x: 597, endPoint y: 90, distance: 176.7
click at [597, 90] on p "Welcome cocktail with hors d’oeuvres and cool towels with eucalyptus" at bounding box center [556, 94] width 292 height 12
drag, startPoint x: 418, startPoint y: 112, endPoint x: 619, endPoint y: 110, distance: 200.9
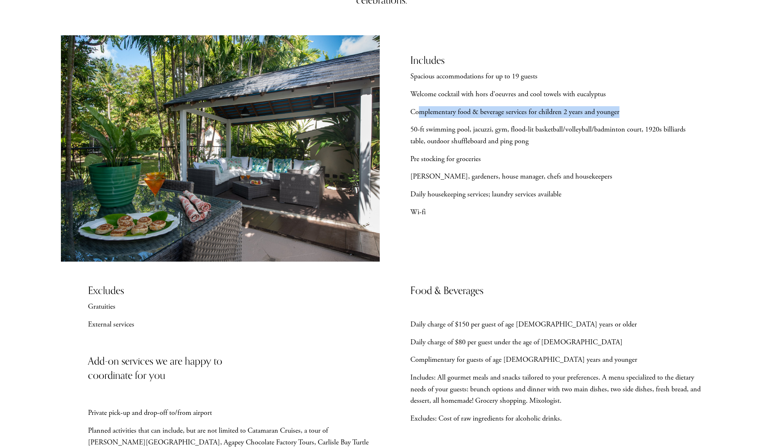
click at [619, 110] on p "Complementary food & beverage services for children 2 years and younger" at bounding box center [556, 112] width 292 height 12
drag, startPoint x: 419, startPoint y: 161, endPoint x: 471, endPoint y: 160, distance: 52.4
click at [471, 160] on p "Pre stocking for groceries" at bounding box center [556, 159] width 292 height 12
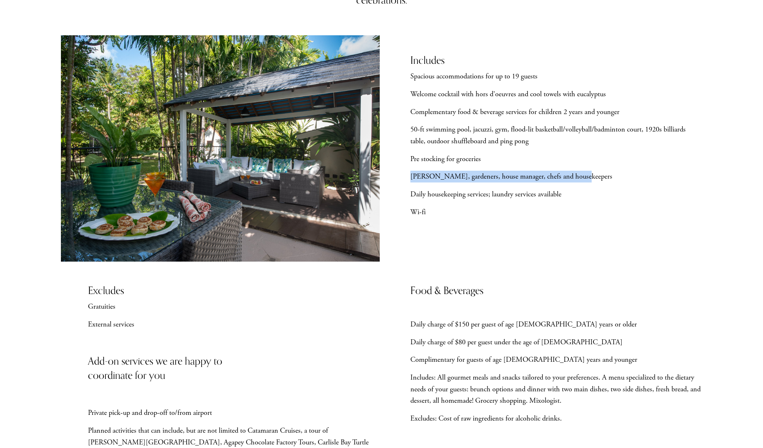
drag, startPoint x: 411, startPoint y: 180, endPoint x: 580, endPoint y: 177, distance: 169.2
click at [580, 177] on p "Butler, gardeners, house manager, chefs and housekeepers" at bounding box center [556, 177] width 292 height 12
click at [501, 190] on p "Daily housekeeping services; laundry services available" at bounding box center [556, 194] width 292 height 12
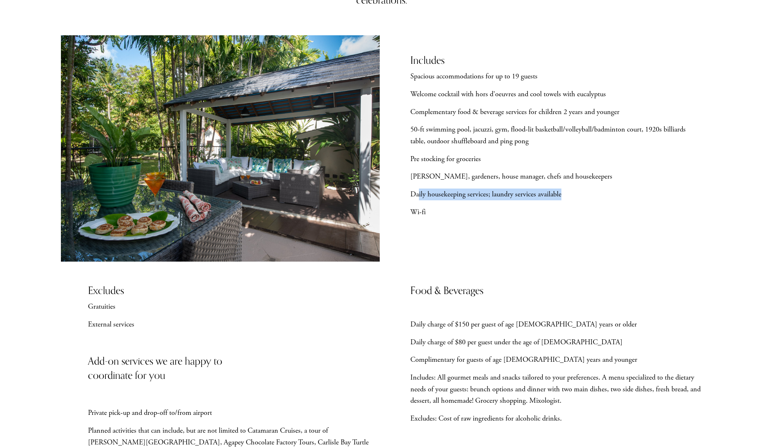
drag, startPoint x: 418, startPoint y: 195, endPoint x: 563, endPoint y: 193, distance: 144.6
click at [563, 193] on p "Daily housekeeping services; laundry services available" at bounding box center [556, 194] width 292 height 12
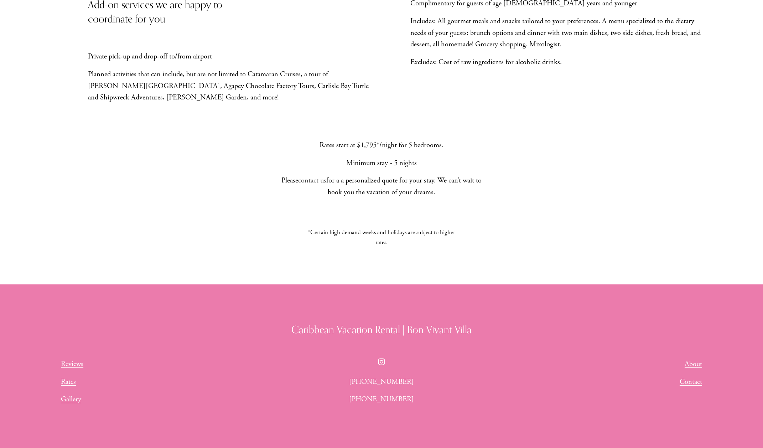
scroll to position [748, 0]
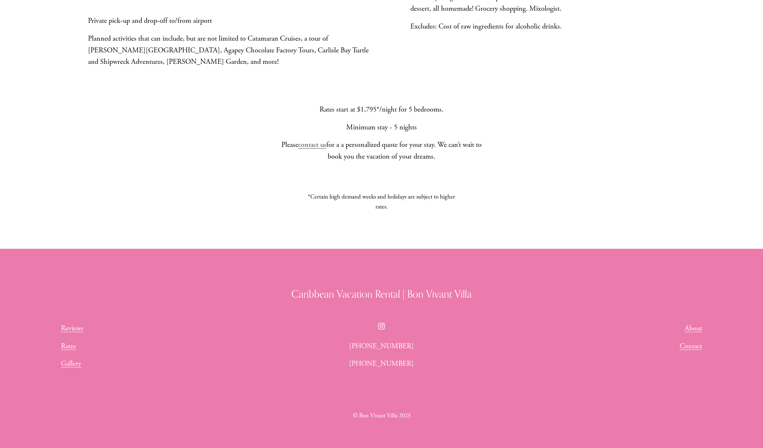
click at [67, 330] on link "Reviews" at bounding box center [72, 328] width 22 height 12
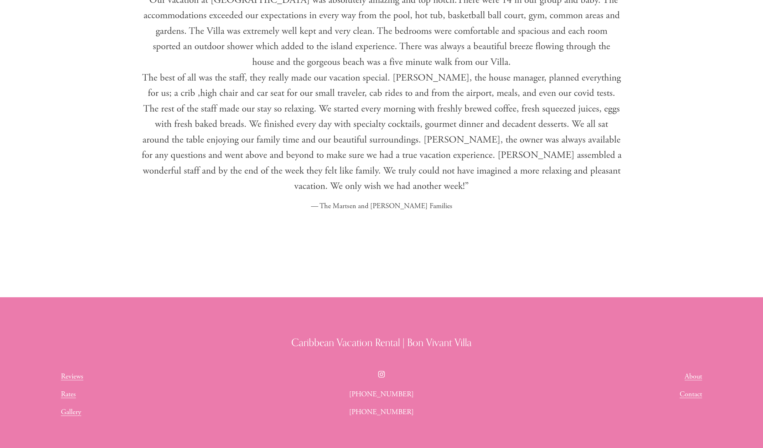
scroll to position [1578, 0]
